Goal: Find specific page/section: Find specific page/section

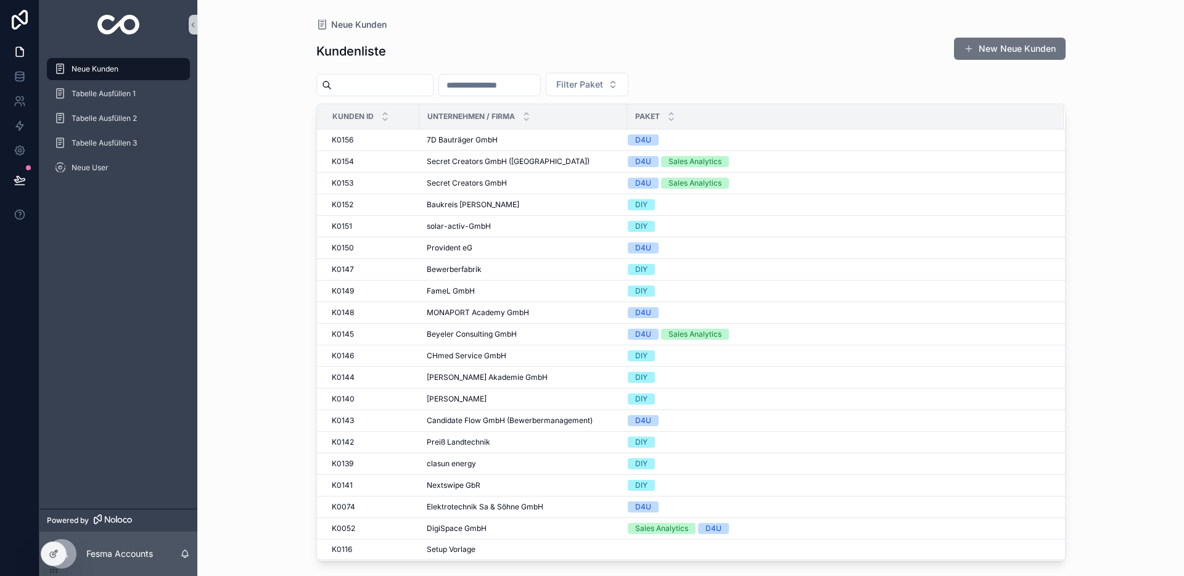
click at [377, 89] on input "scrollable content" at bounding box center [382, 84] width 101 height 17
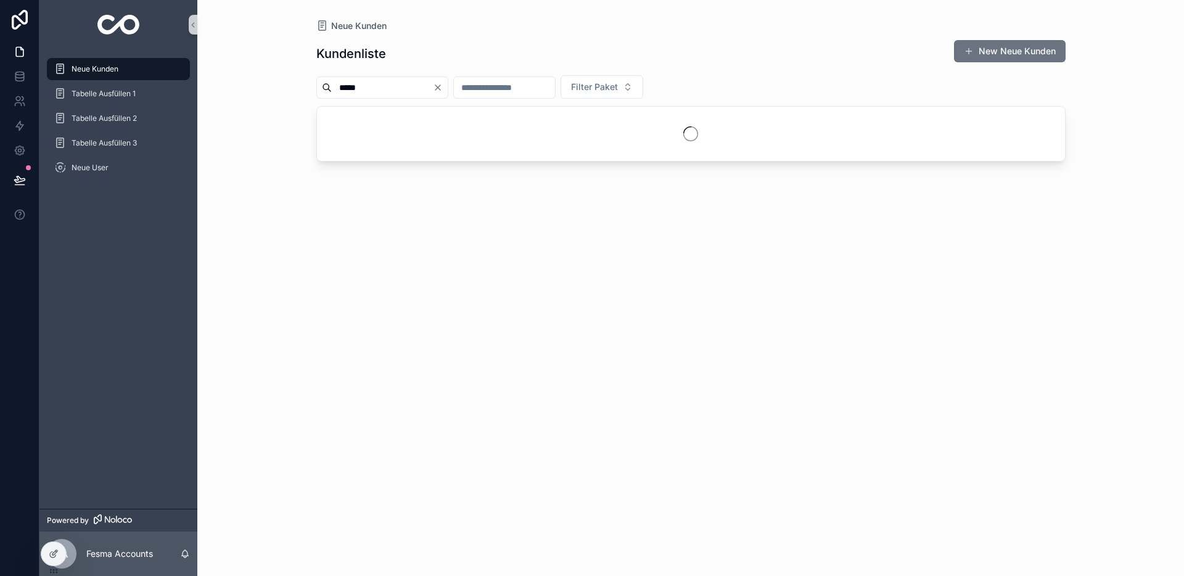
type input "*****"
click at [406, 118] on div "scrollable content" at bounding box center [691, 134] width 748 height 54
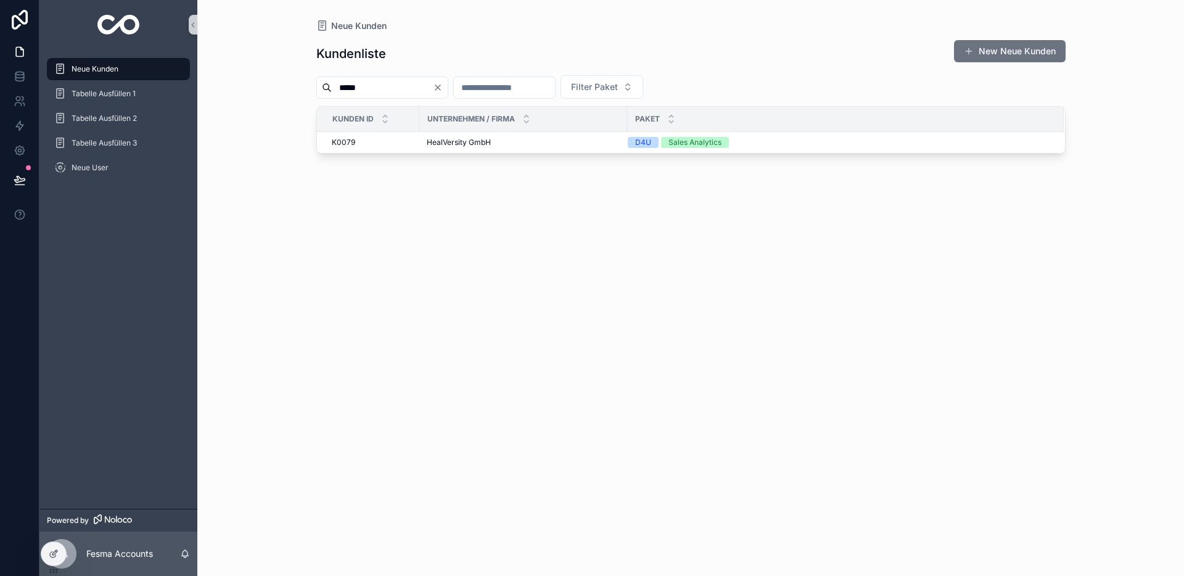
click at [462, 146] on span "HealVersity GmbH" at bounding box center [459, 143] width 64 height 10
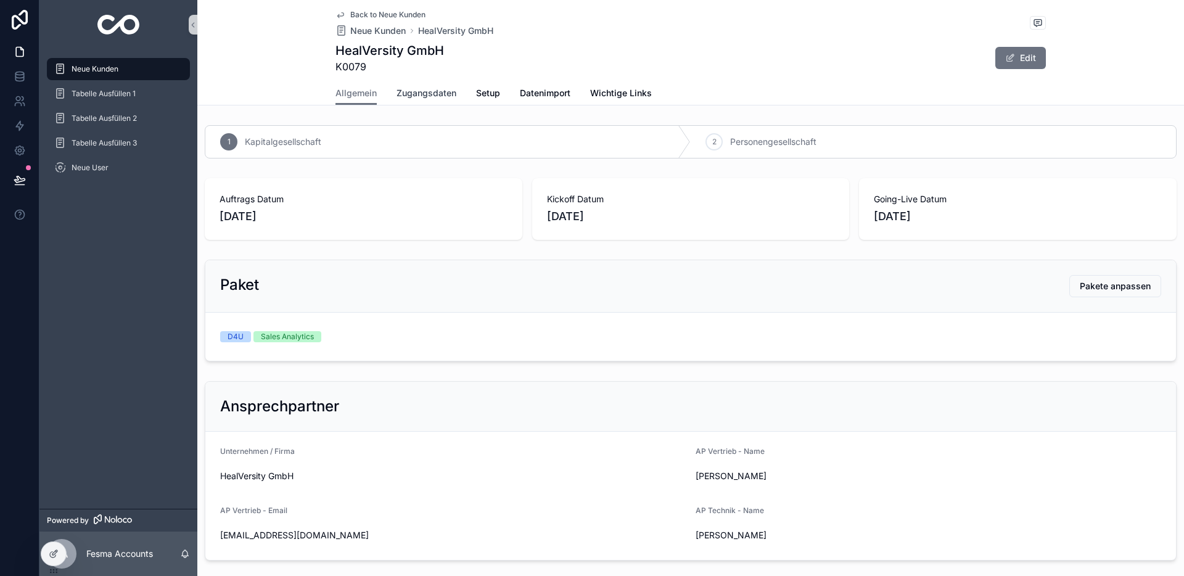
click at [440, 98] on span "Zugangsdaten" at bounding box center [427, 93] width 60 height 12
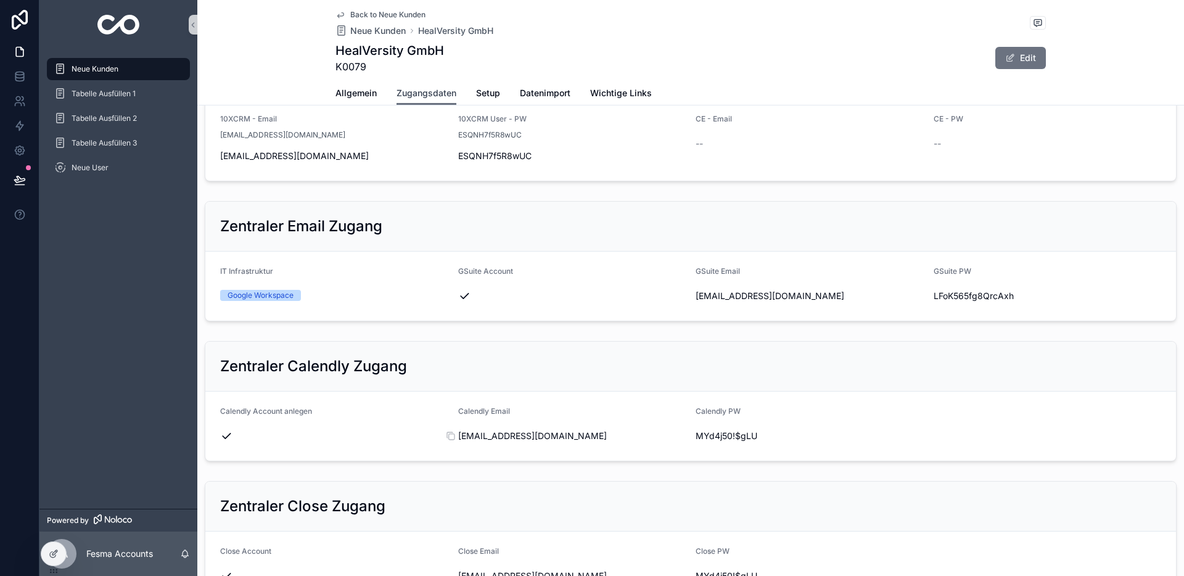
scroll to position [229, 0]
click at [513, 435] on span "[EMAIL_ADDRESS][DOMAIN_NAME]" at bounding box center [572, 435] width 228 height 12
click at [513, 436] on span "[EMAIL_ADDRESS][DOMAIN_NAME]" at bounding box center [572, 435] width 228 height 12
click at [510, 436] on span "[EMAIL_ADDRESS][DOMAIN_NAME]" at bounding box center [572, 435] width 228 height 12
click at [452, 435] on form "Calendly Account anlegen Calendly Email [EMAIL_ADDRESS][DOMAIN_NAME] Calendly P…" at bounding box center [690, 425] width 971 height 69
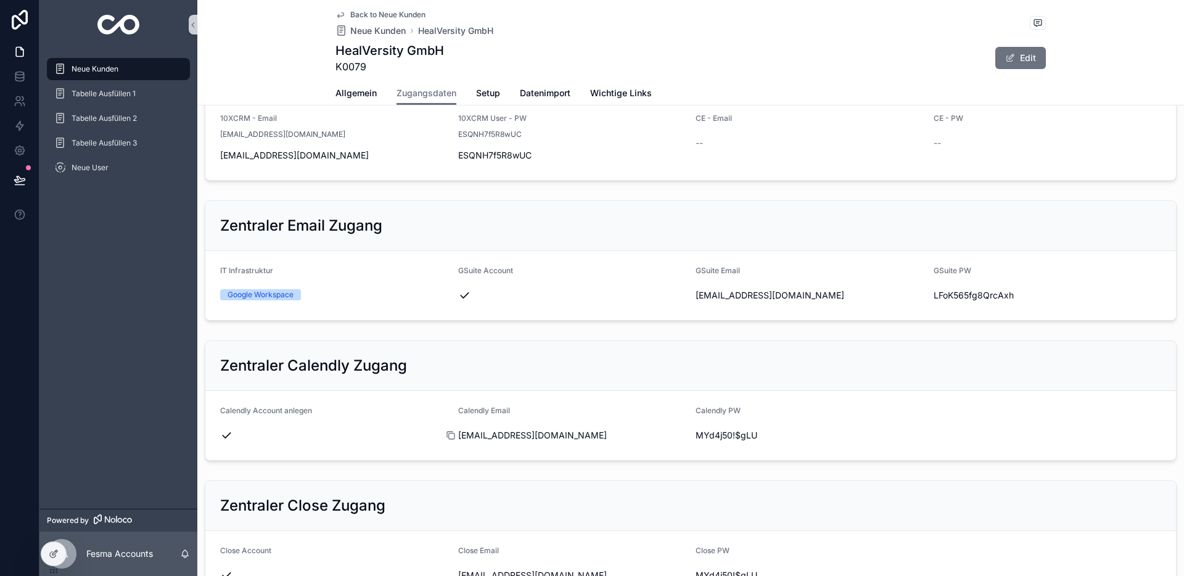
click at [450, 436] on icon "scrollable content" at bounding box center [451, 436] width 10 height 10
click at [725, 436] on span "MYd4j50!$gLU" at bounding box center [810, 435] width 228 height 12
copy div "MYd4j50!$gLU"
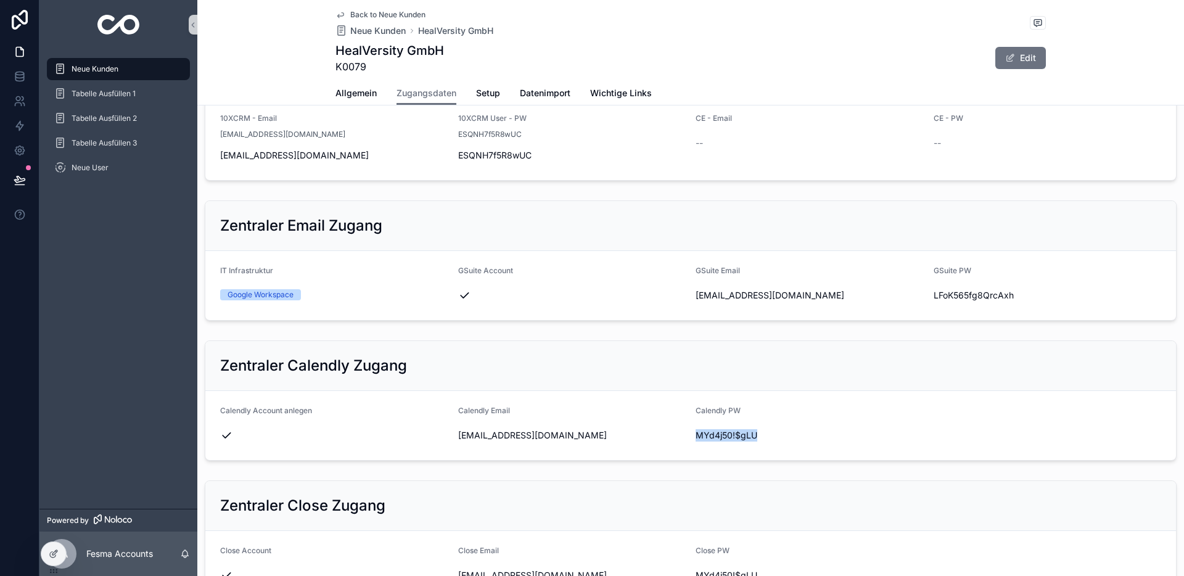
scroll to position [207, 0]
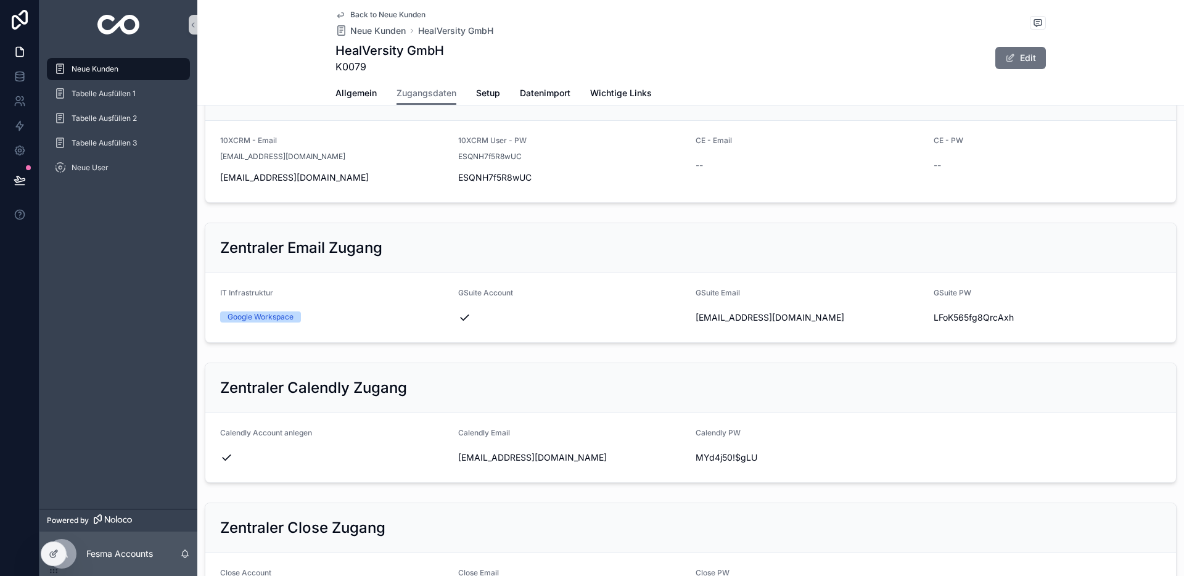
drag, startPoint x: 791, startPoint y: 78, endPoint x: 782, endPoint y: 76, distance: 9.6
click at [791, 78] on div "Back to Neue Kunden Neue Kunden HealVersity GmbH HealVersity GmbH K0079 Edit" at bounding box center [691, 40] width 711 height 81
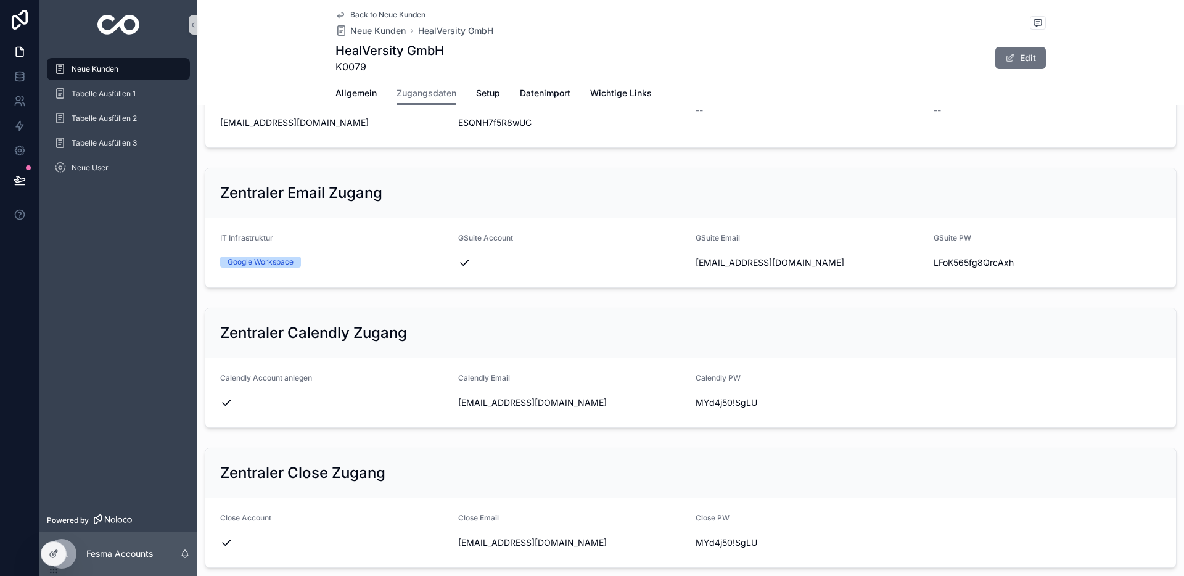
scroll to position [264, 0]
click at [728, 403] on span "MYd4j50!$gLU" at bounding box center [810, 401] width 228 height 12
copy div "MYd4j50!$gLU"
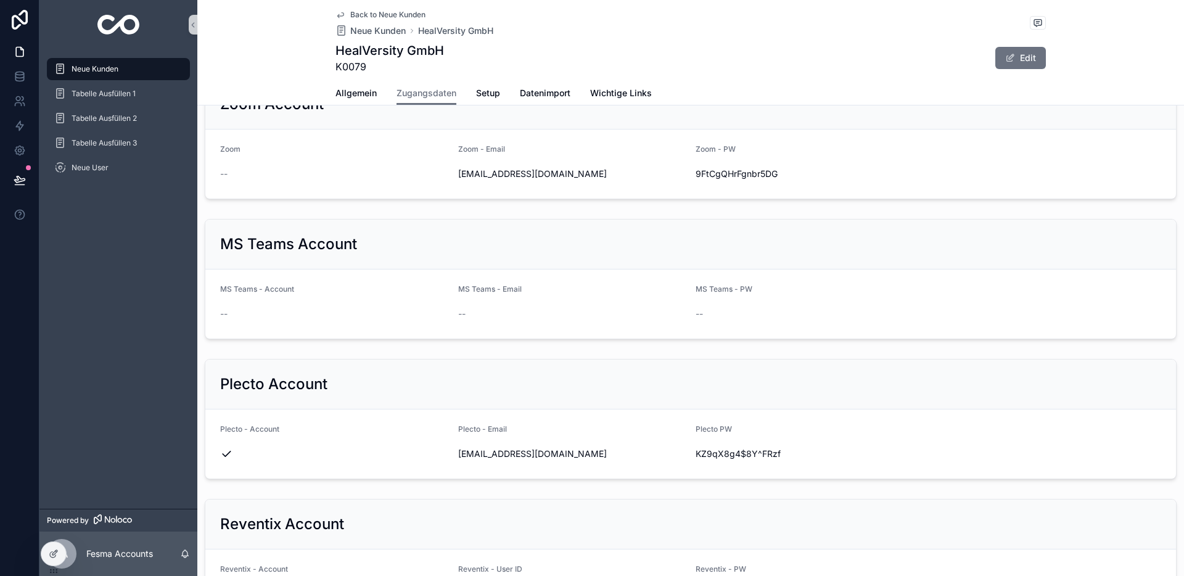
scroll to position [887, 0]
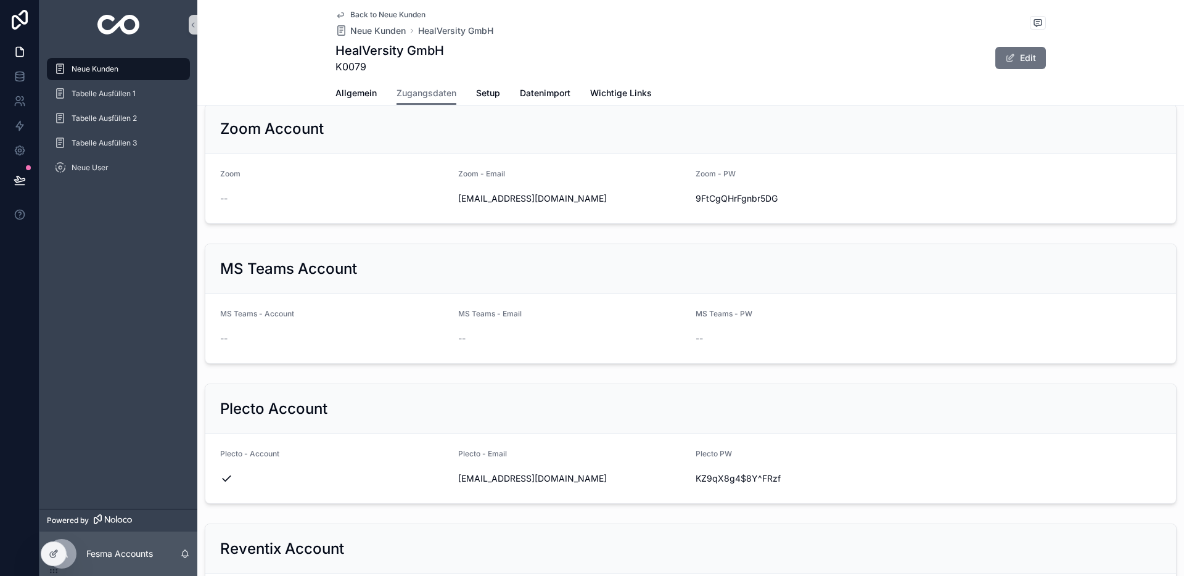
click at [105, 72] on span "Neue Kunden" at bounding box center [95, 69] width 47 height 10
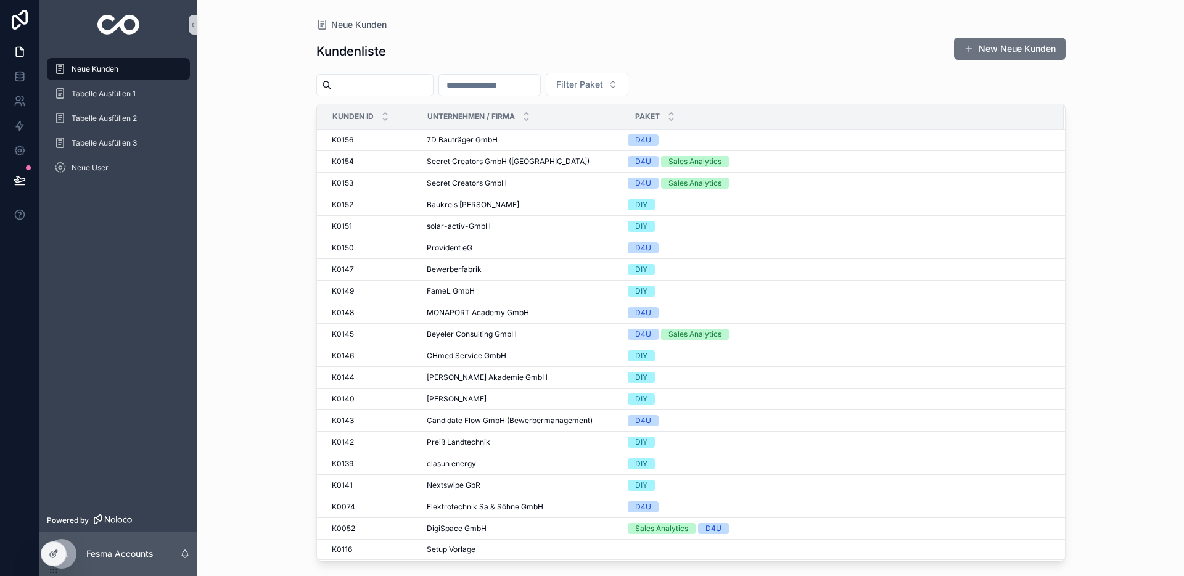
click at [390, 81] on input "scrollable content" at bounding box center [382, 84] width 101 height 17
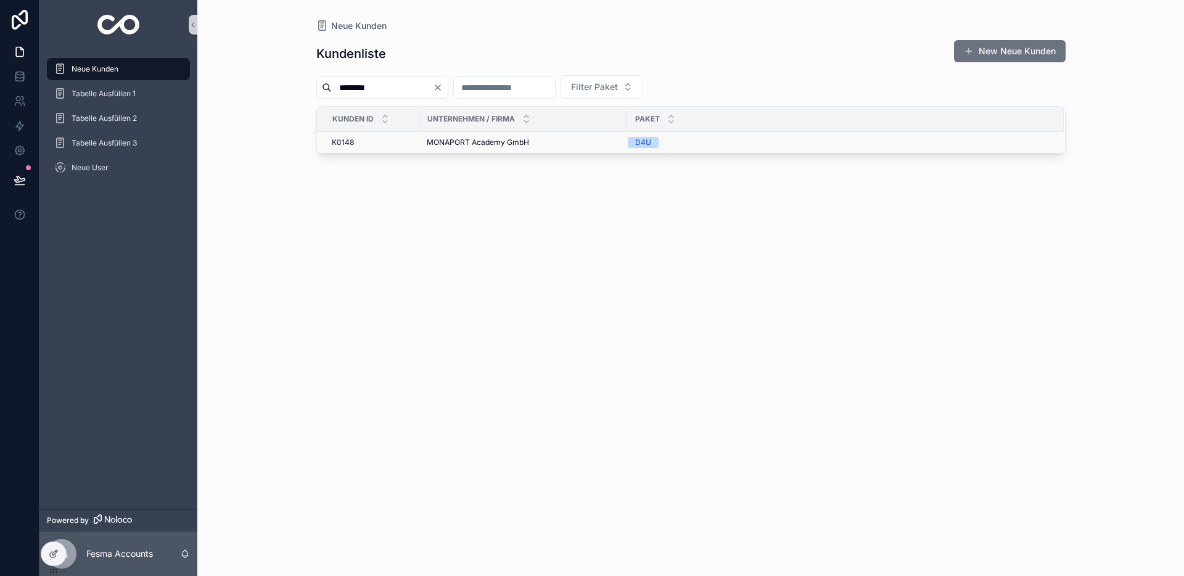
type input "********"
click at [481, 141] on span "MONAPORT Academy GmbH" at bounding box center [478, 143] width 102 height 10
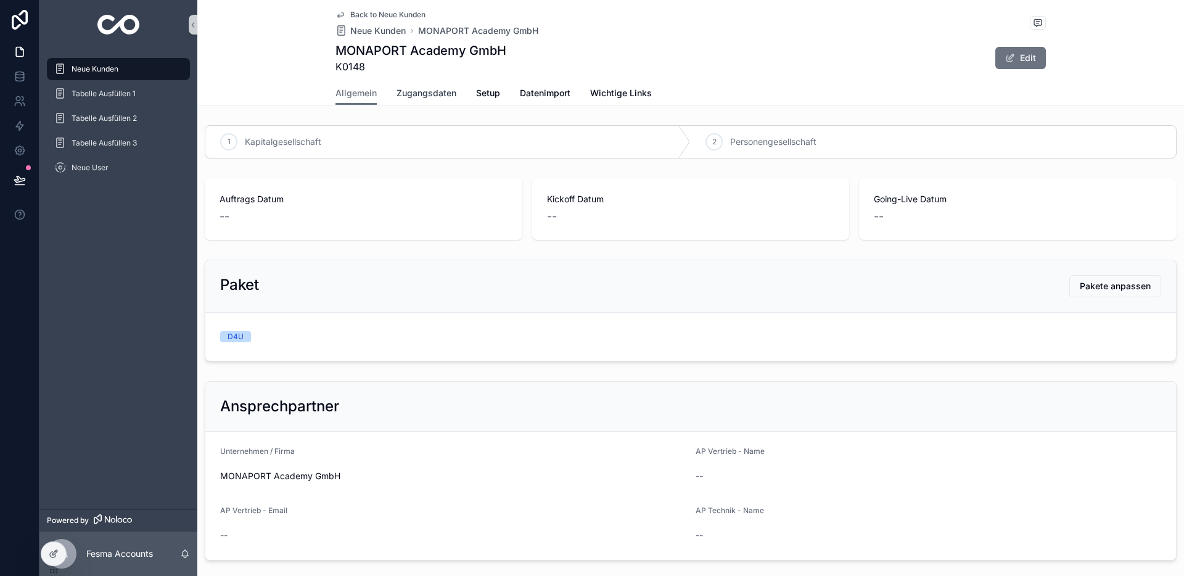
click at [416, 95] on span "Zugangsdaten" at bounding box center [427, 93] width 60 height 12
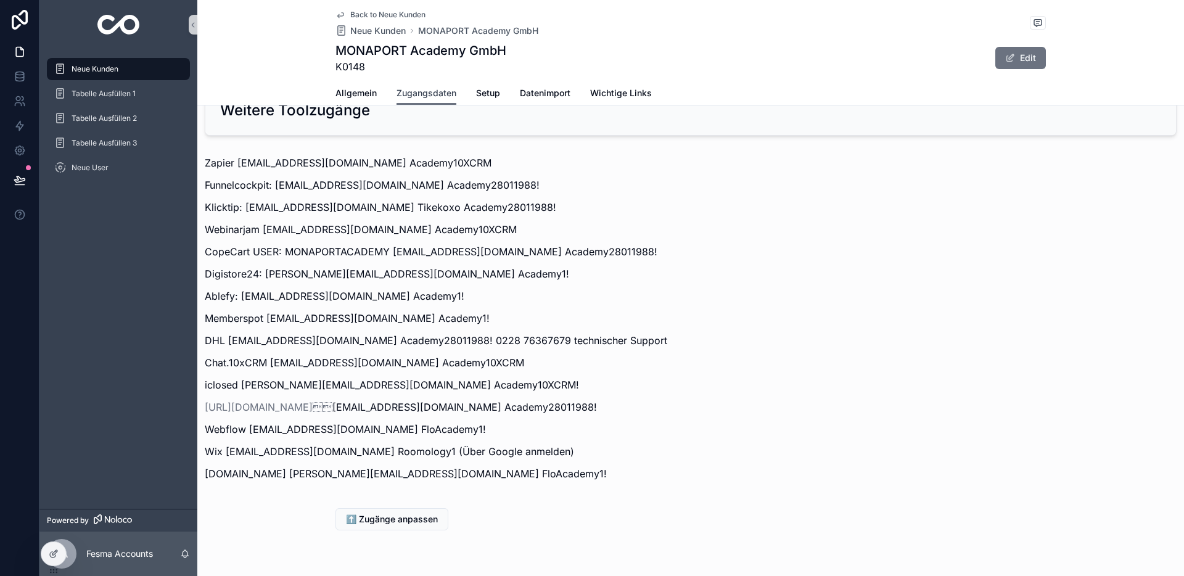
scroll to position [1457, 0]
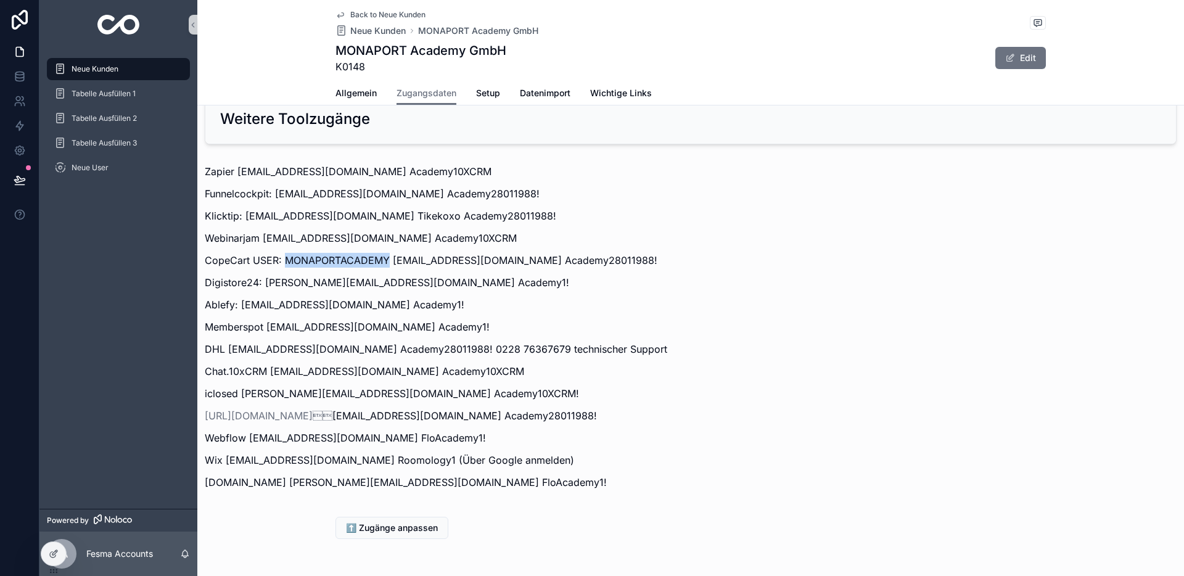
drag, startPoint x: 285, startPoint y: 259, endPoint x: 387, endPoint y: 263, distance: 102.5
click at [387, 263] on p "CopeCart USER: MONAPORTACADEMY [EMAIL_ADDRESS][DOMAIN_NAME] Academy28011988!" at bounding box center [691, 260] width 972 height 15
copy p "MONAPORTACADEMY"
drag, startPoint x: 392, startPoint y: 259, endPoint x: 524, endPoint y: 263, distance: 132.1
click at [524, 263] on p "CopeCart USER: MONAPORTACADEMY [EMAIL_ADDRESS][DOMAIN_NAME] Academy28011988!" at bounding box center [691, 260] width 972 height 15
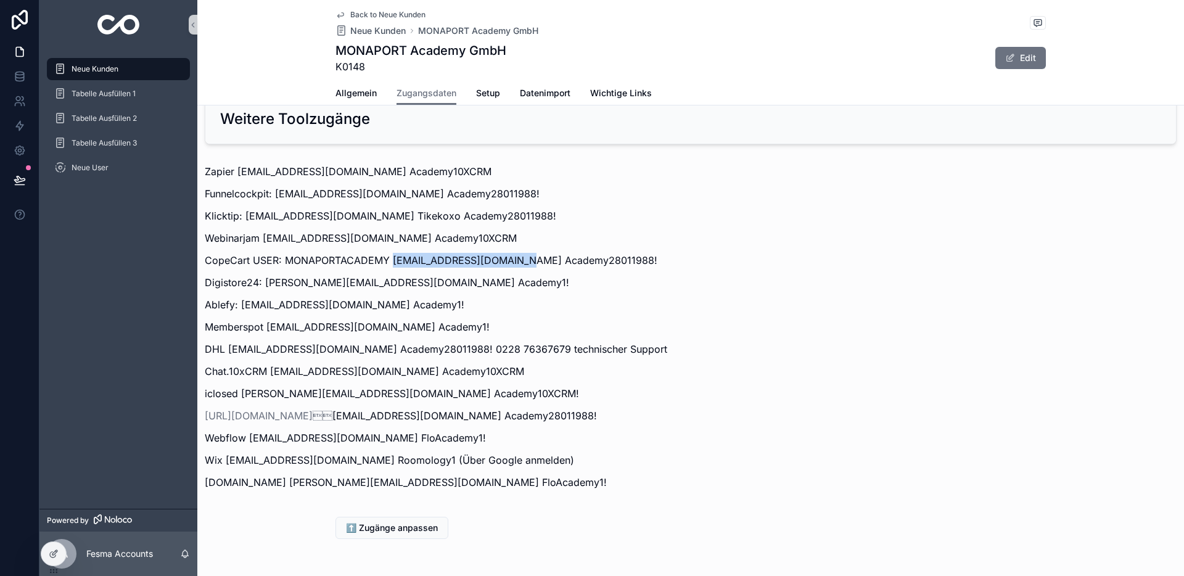
copy p "[EMAIL_ADDRESS][DOMAIN_NAME]"
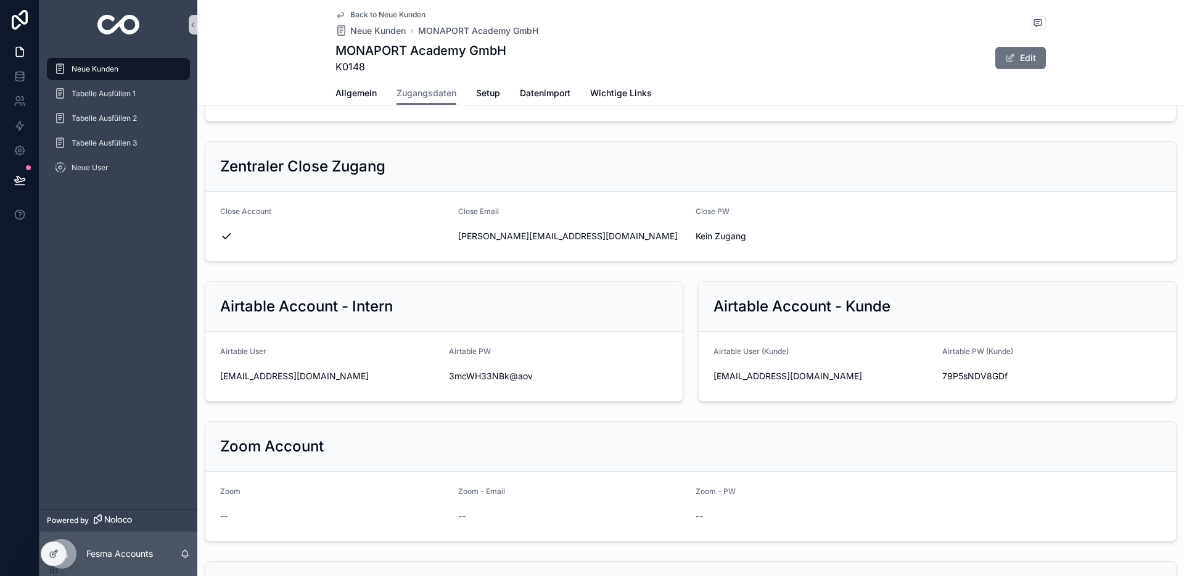
scroll to position [566, 0]
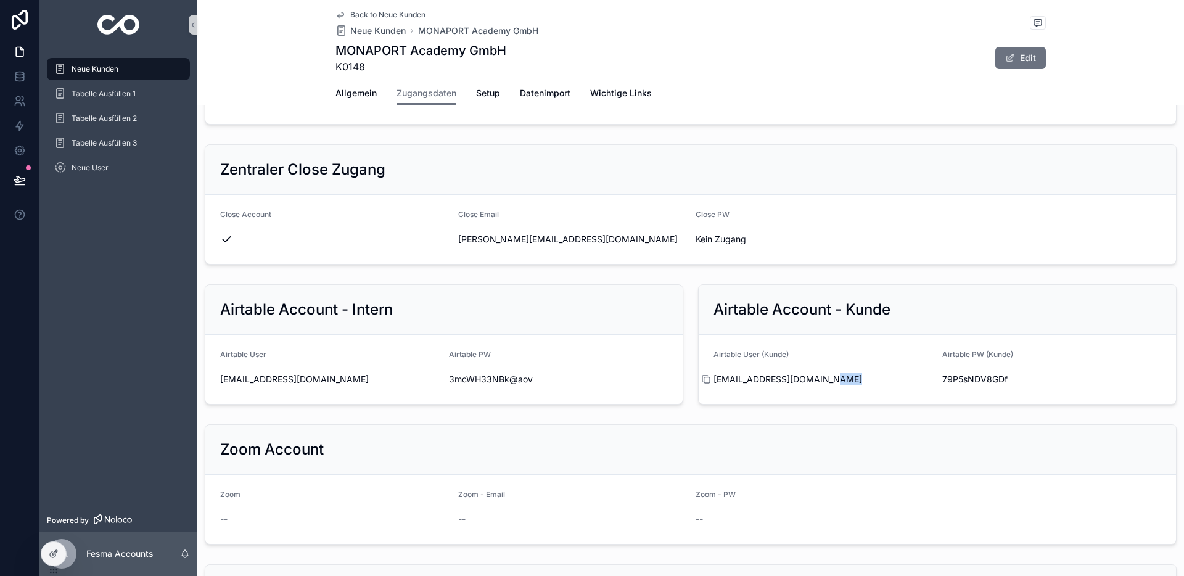
drag, startPoint x: 830, startPoint y: 383, endPoint x: 707, endPoint y: 378, distance: 123.5
click at [714, 380] on div "[EMAIL_ADDRESS][DOMAIN_NAME]" at bounding box center [823, 379] width 219 height 12
click at [708, 379] on icon "scrollable content" at bounding box center [706, 379] width 10 height 10
click at [936, 381] on icon "scrollable content" at bounding box center [935, 379] width 10 height 10
click at [932, 378] on span "[EMAIL_ADDRESS][DOMAIN_NAME]" at bounding box center [823, 379] width 219 height 12
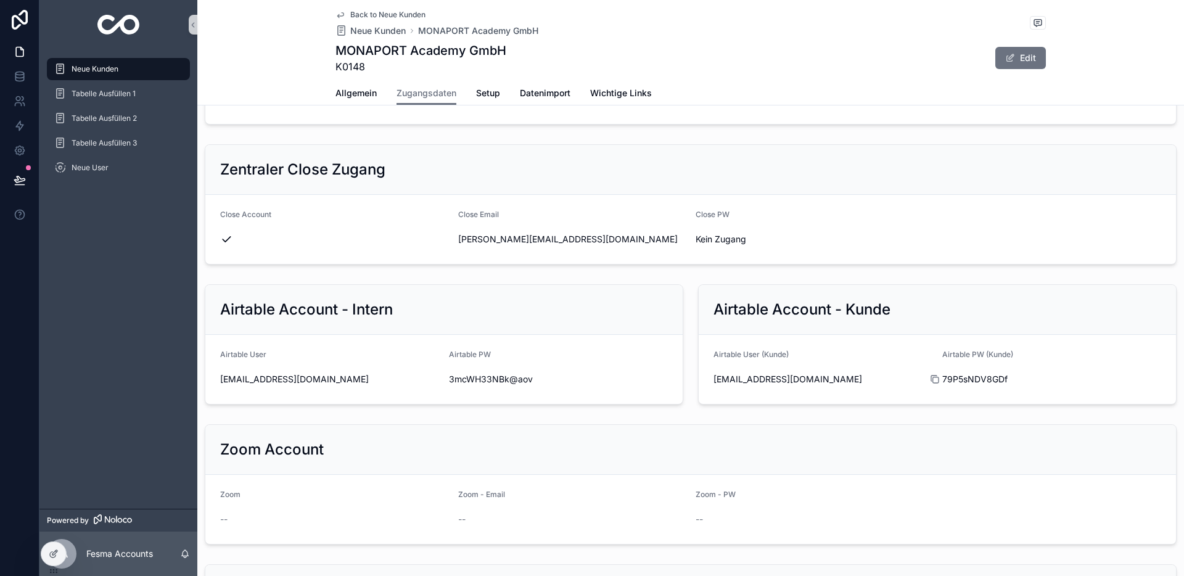
click at [938, 378] on icon "scrollable content" at bounding box center [935, 379] width 10 height 10
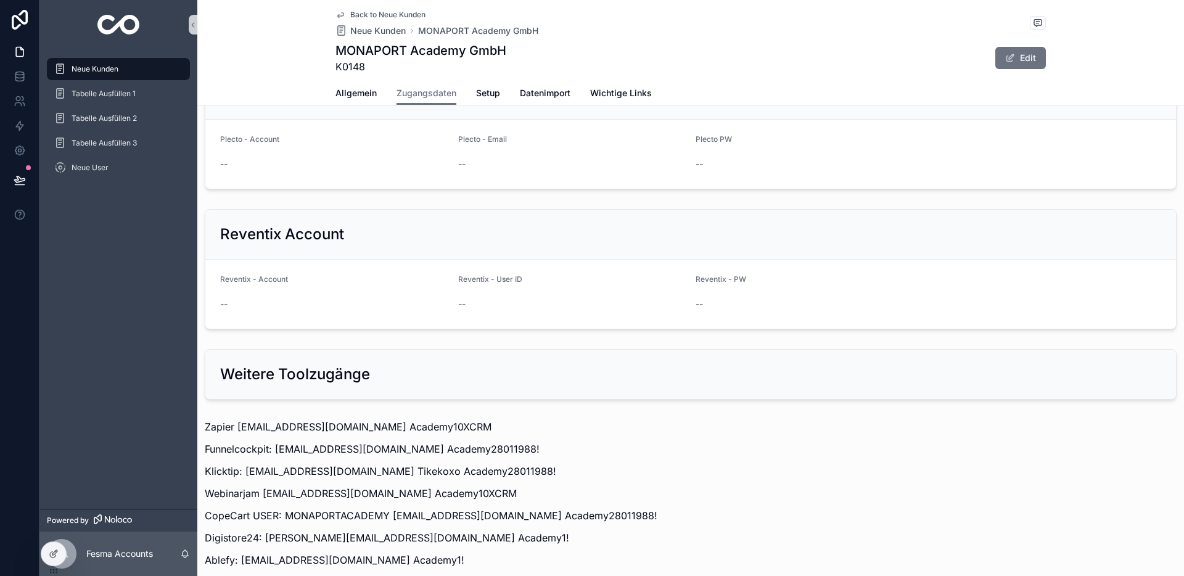
scroll to position [1503, 0]
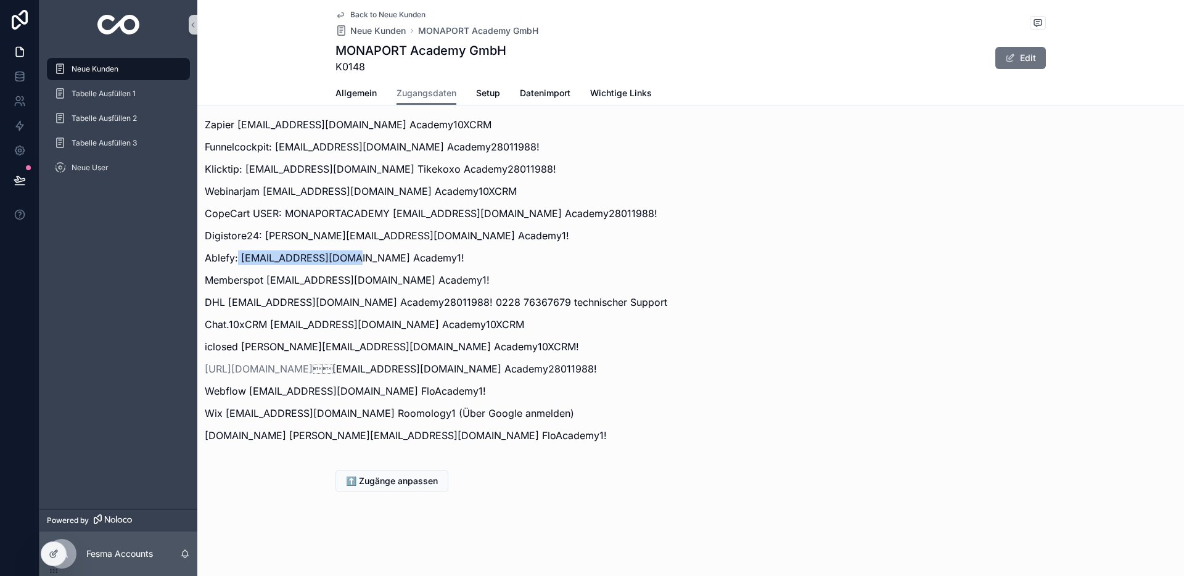
drag, startPoint x: 239, startPoint y: 257, endPoint x: 348, endPoint y: 263, distance: 109.4
click at [350, 264] on p "Ablefy: [EMAIL_ADDRESS][DOMAIN_NAME] Academy1!" at bounding box center [691, 257] width 972 height 15
click at [304, 254] on p "Ablefy: [EMAIL_ADDRESS][DOMAIN_NAME] Academy1!" at bounding box center [691, 257] width 972 height 15
drag, startPoint x: 240, startPoint y: 257, endPoint x: 374, endPoint y: 262, distance: 134.6
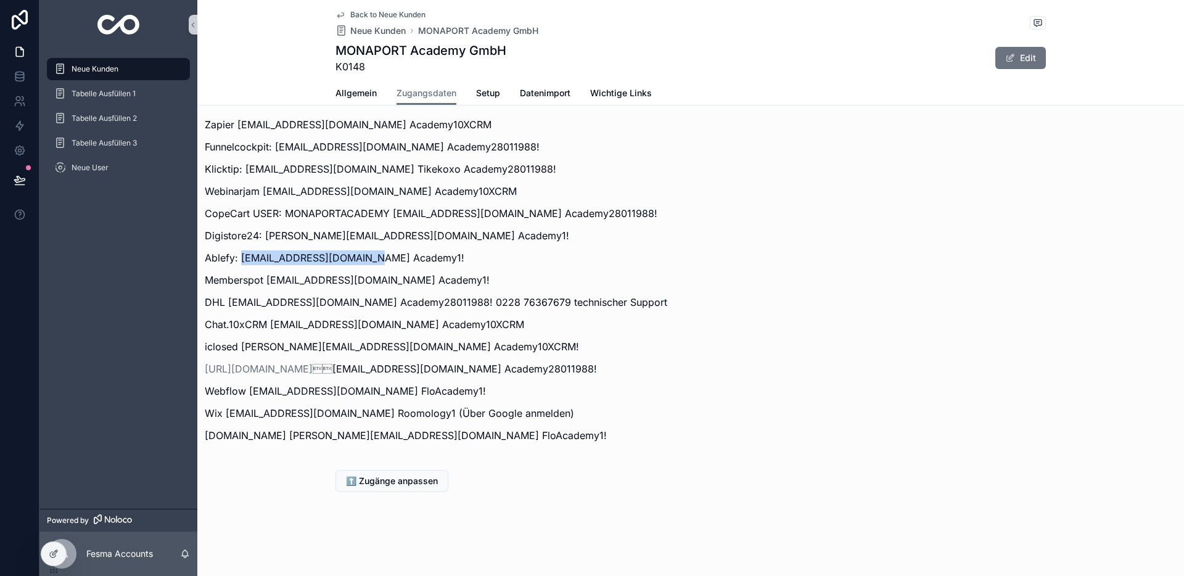
click at [374, 262] on p "Ablefy: [EMAIL_ADDRESS][DOMAIN_NAME] Academy1!" at bounding box center [691, 257] width 972 height 15
copy p "[EMAIL_ADDRESS][DOMAIN_NAME]"
drag, startPoint x: 378, startPoint y: 255, endPoint x: 440, endPoint y: 259, distance: 63.0
click at [439, 259] on p "Ablefy: [EMAIL_ADDRESS][DOMAIN_NAME] Academy1!" at bounding box center [691, 257] width 972 height 15
copy p "Academy1!"
